Goal: Navigation & Orientation: Find specific page/section

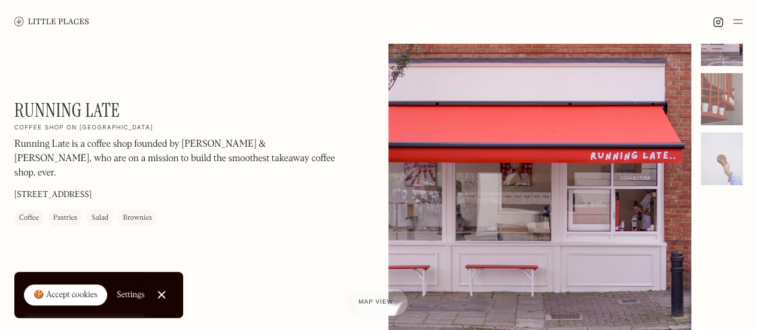
scroll to position [179, 0]
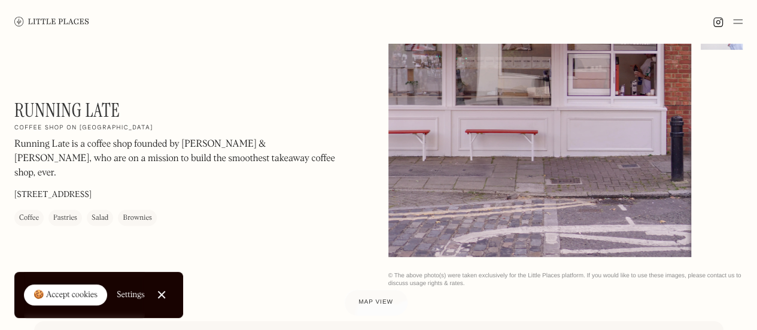
click at [165, 297] on div at bounding box center [161, 295] width 8 height 8
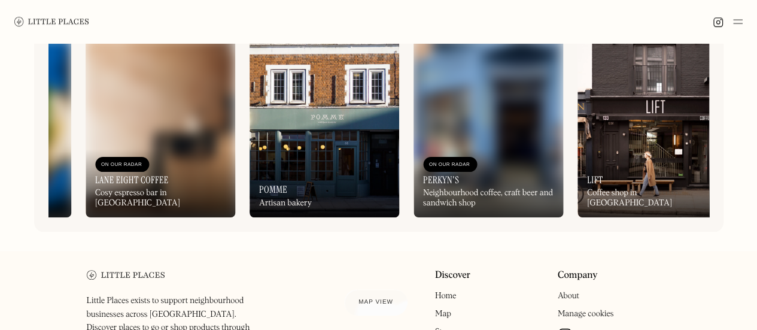
scroll to position [0, 773]
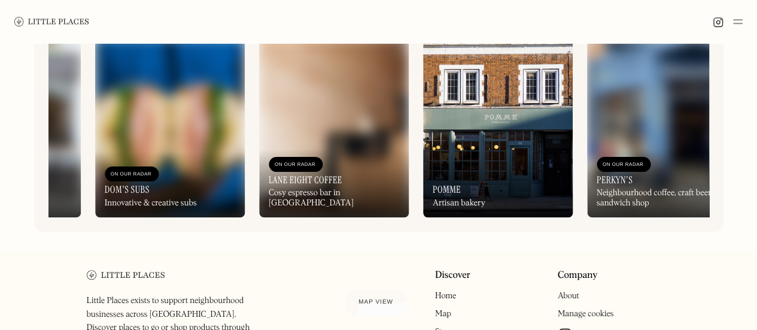
click at [464, 133] on img at bounding box center [498, 127] width 150 height 179
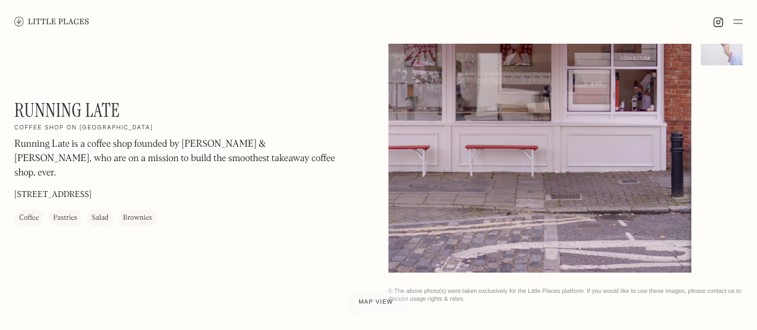
scroll to position [89, 0]
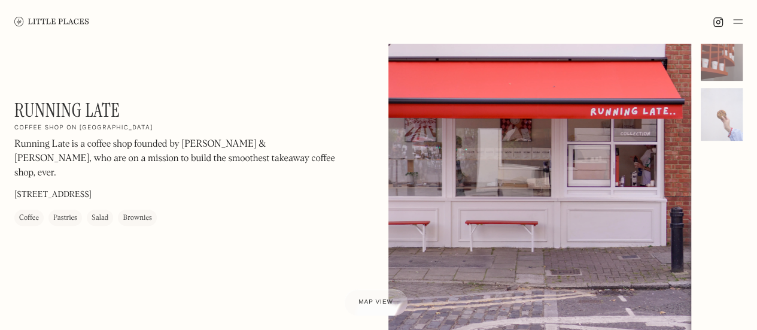
click at [30, 15] on link at bounding box center [51, 21] width 75 height 43
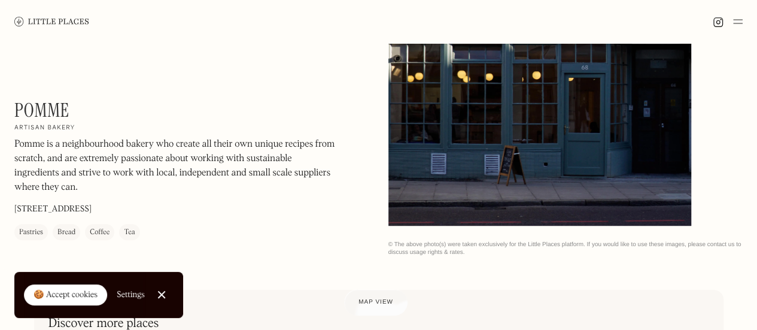
scroll to position [359, 0]
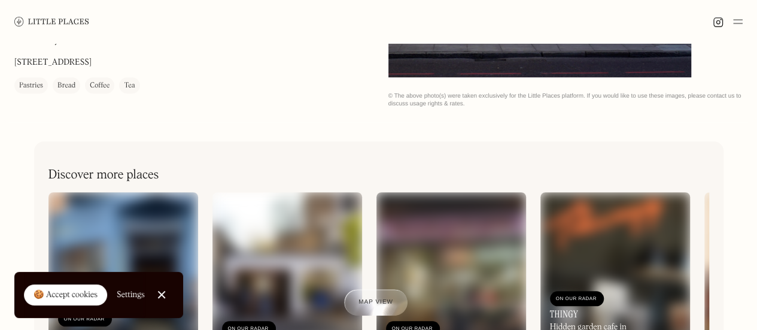
click at [165, 293] on link "Close Cookie Popup" at bounding box center [162, 294] width 24 height 24
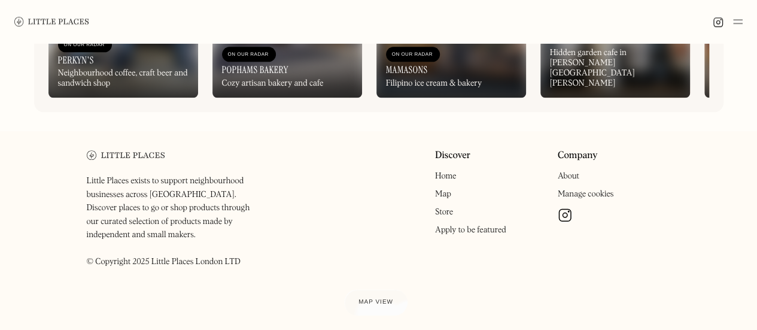
scroll to position [573, 0]
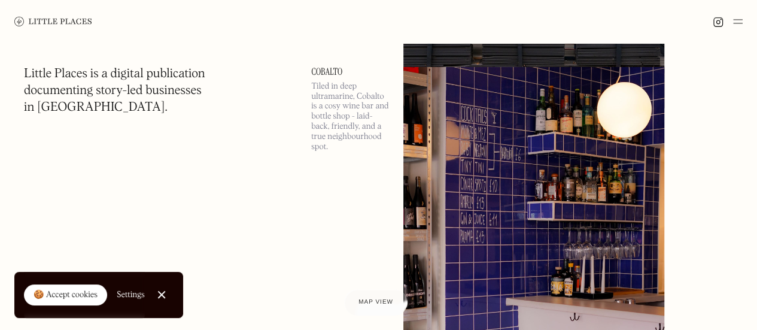
scroll to position [2034, 0]
